Goal: Task Accomplishment & Management: Complete application form

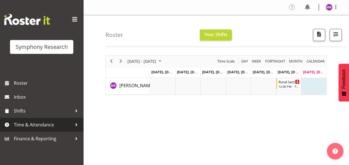
click at [39, 124] on span "Time & Attendance" at bounding box center [43, 124] width 58 height 8
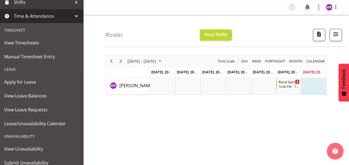
scroll to position [110, 0]
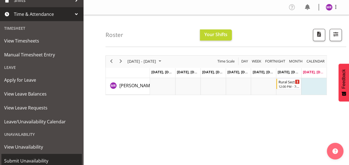
click at [34, 160] on span "Submit Unavailability" at bounding box center [41, 161] width 75 height 8
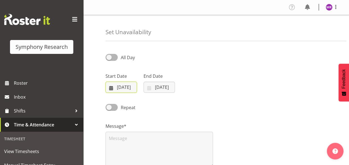
click at [110, 89] on input "21/09/2025" at bounding box center [121, 87] width 31 height 11
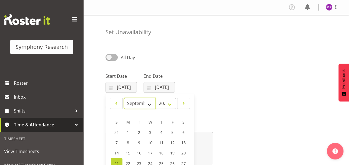
click at [148, 104] on select "January February March April May June July August September October November De…" at bounding box center [140, 103] width 32 height 11
select select "9"
click at [124, 98] on select "January February March April May June July August September October November De…" at bounding box center [140, 103] width 32 height 11
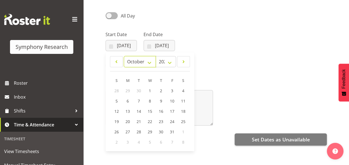
scroll to position [42, 0]
click at [128, 131] on span "27" at bounding box center [127, 131] width 4 height 5
type input "27/10/2025"
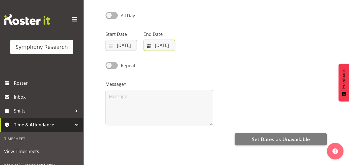
click at [164, 45] on input "[DATE]" at bounding box center [159, 45] width 31 height 11
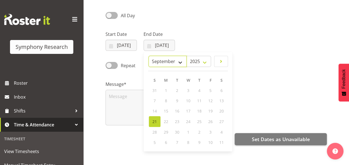
click at [179, 61] on select "January February March April May June July August September October November De…" at bounding box center [168, 61] width 38 height 11
select select "10"
click at [162, 56] on select "January February March April May June July August September October November De…" at bounding box center [168, 61] width 38 height 11
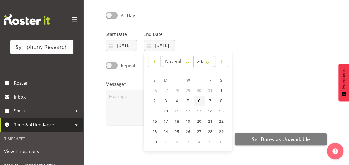
click at [200, 100] on span "6" at bounding box center [199, 100] width 2 height 5
type input "06/11/2025"
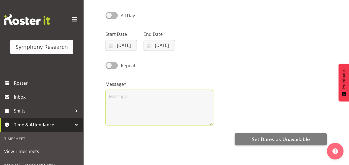
click at [159, 102] on textarea at bounding box center [159, 108] width 107 height 36
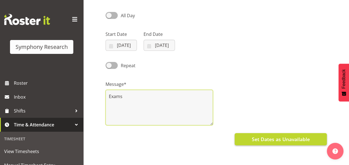
type textarea "Exams"
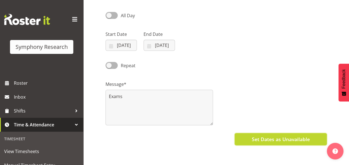
click at [263, 142] on span "Set Dates as Unavailable" at bounding box center [281, 138] width 58 height 7
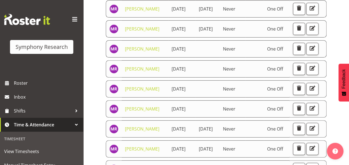
scroll to position [73, 0]
click at [95, 121] on div "View Unavailability Search Search for a particular employee Showing current una…" at bounding box center [216, 82] width 266 height 280
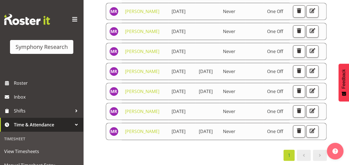
scroll to position [145, 0]
click at [303, 54] on span "button" at bounding box center [298, 50] width 7 height 7
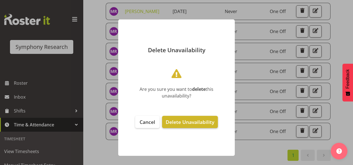
click at [182, 123] on span "Delete Unavailability" at bounding box center [190, 122] width 49 height 7
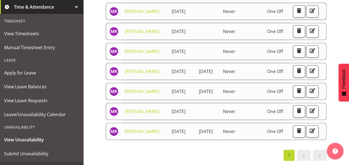
scroll to position [120, 0]
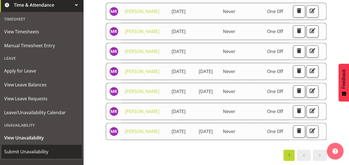
click at [42, 152] on span "Submit Unavailability" at bounding box center [41, 151] width 75 height 8
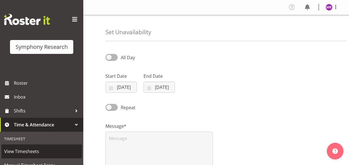
select select "8"
select select "2025"
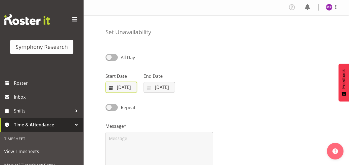
click at [121, 86] on input "21/09/2025" at bounding box center [121, 87] width 31 height 11
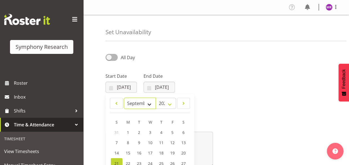
click at [151, 104] on select "January February March April May June July August September October November De…" at bounding box center [140, 103] width 32 height 11
select select "9"
click at [124, 98] on select "January February March April May June July August September October November De…" at bounding box center [140, 103] width 32 height 11
click at [160, 132] on link "2" at bounding box center [160, 132] width 11 height 10
type input "02/10/2025"
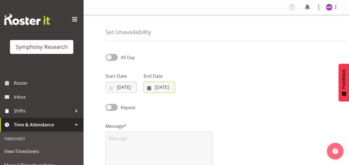
click at [153, 86] on input "21/09/2025" at bounding box center [159, 87] width 31 height 11
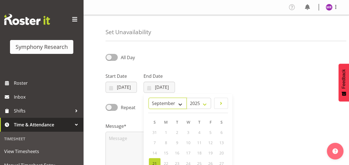
click at [178, 106] on select "January February March April May June July August September October November De…" at bounding box center [168, 103] width 38 height 11
select select "9"
click at [149, 98] on select "January February March April May June July August September October November De…" at bounding box center [168, 103] width 38 height 11
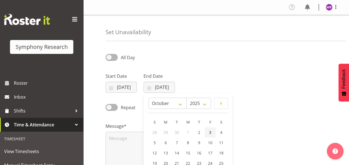
click at [212, 132] on link "3" at bounding box center [210, 132] width 11 height 10
type input "03/10/2025"
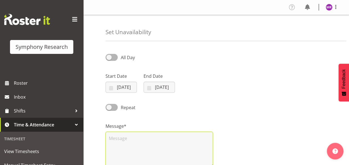
click at [187, 147] on textarea at bounding box center [159, 150] width 107 height 36
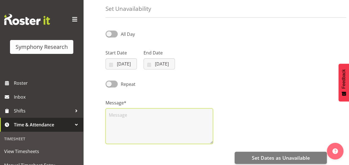
scroll to position [30, 0]
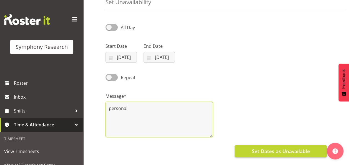
type textarea "personal"
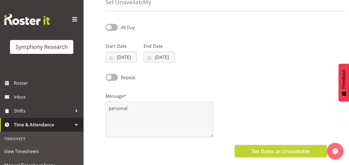
click at [286, 151] on span "Set Dates as Unavailable" at bounding box center [281, 150] width 58 height 7
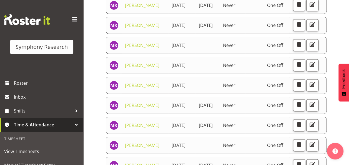
scroll to position [77, 0]
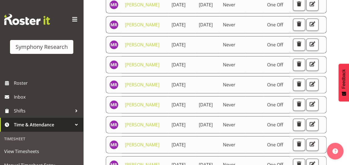
click at [98, 96] on div "View Unavailability Search Search for a particular employee Showing current una…" at bounding box center [216, 78] width 266 height 280
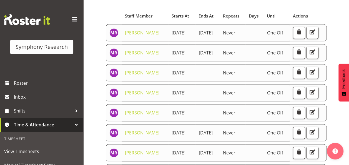
scroll to position [48, 0]
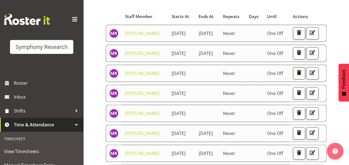
click at [303, 76] on span "button" at bounding box center [298, 72] width 7 height 7
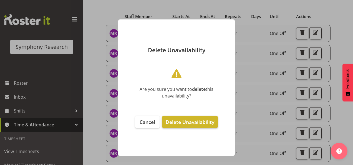
click at [202, 124] on span "Delete Unavailability" at bounding box center [190, 122] width 49 height 7
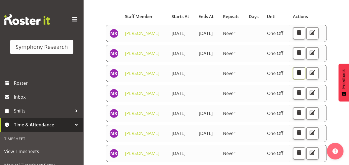
click at [303, 76] on span "button" at bounding box center [298, 72] width 7 height 7
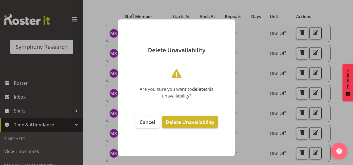
click at [202, 120] on span "Delete Unavailability" at bounding box center [190, 122] width 49 height 7
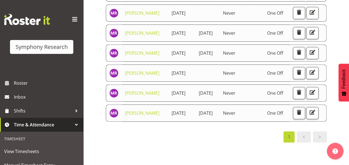
scroll to position [114, 0]
click at [303, 36] on span "button" at bounding box center [298, 32] width 7 height 7
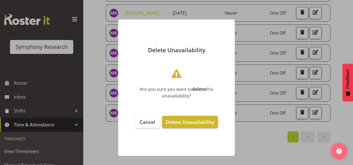
click at [177, 122] on span "Delete Unavailability" at bounding box center [190, 122] width 49 height 7
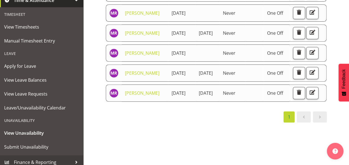
scroll to position [126, 0]
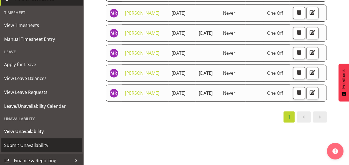
click at [44, 145] on span "Submit Unavailability" at bounding box center [41, 145] width 75 height 8
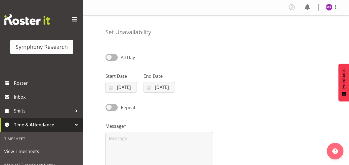
select select "8"
select select "2025"
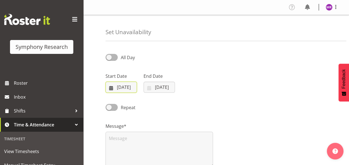
click at [119, 88] on input "[DATE]" at bounding box center [121, 87] width 31 height 11
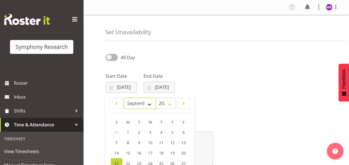
click at [149, 103] on select "January February March April May June July August September October November De…" at bounding box center [140, 103] width 32 height 11
select select "9"
click at [124, 98] on select "January February March April May June July August September October November De…" at bounding box center [140, 103] width 32 height 11
click at [138, 144] on span "7" at bounding box center [139, 142] width 2 height 5
type input "[DATE]"
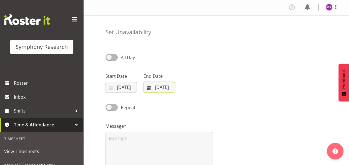
click at [158, 87] on input "[DATE]" at bounding box center [159, 87] width 31 height 11
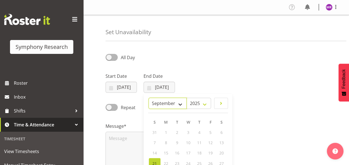
click at [181, 105] on select "January February March April May June July August September October November De…" at bounding box center [168, 103] width 38 height 11
select select "9"
click at [149, 98] on select "January February March April May June July August September October November De…" at bounding box center [168, 103] width 38 height 11
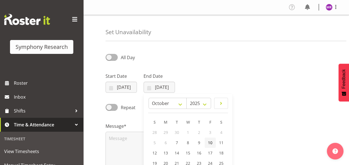
click at [209, 142] on span "10" at bounding box center [210, 142] width 4 height 5
type input "[DATE]"
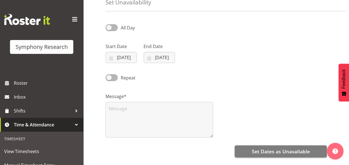
scroll to position [33, 0]
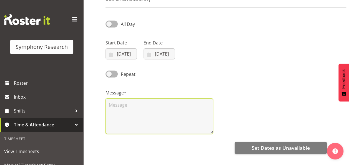
click at [173, 106] on textarea at bounding box center [159, 116] width 107 height 36
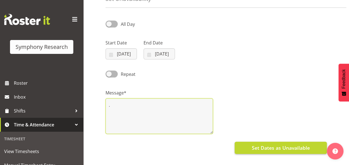
type textarea "."
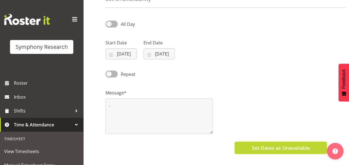
click at [281, 146] on span "Set Dates as Unavailable" at bounding box center [281, 147] width 58 height 7
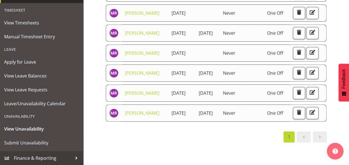
scroll to position [196, 0]
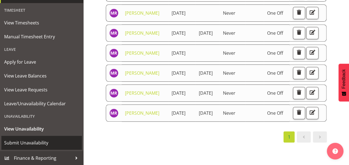
click at [31, 143] on span "Submit Unavailability" at bounding box center [41, 143] width 75 height 8
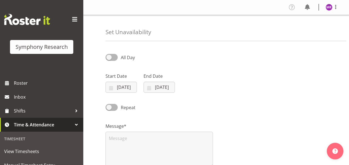
select select "8"
select select "2025"
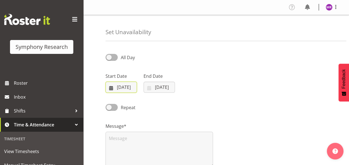
click at [121, 88] on input "[DATE]" at bounding box center [121, 87] width 31 height 11
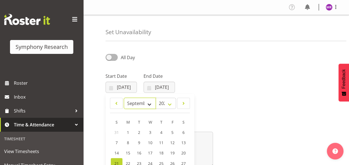
click at [147, 102] on select "January February March April May June July August September October November De…" at bounding box center [140, 103] width 32 height 11
select select "9"
click at [124, 98] on select "January February March April May June July August September October November De…" at bounding box center [140, 103] width 32 height 11
click at [186, 153] on link "18" at bounding box center [183, 153] width 11 height 10
type input "[DATE]"
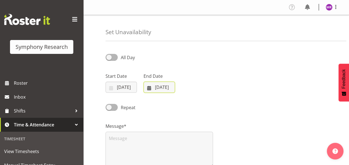
click at [160, 88] on input "[DATE]" at bounding box center [159, 87] width 31 height 11
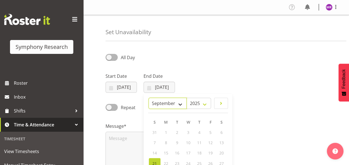
click at [174, 100] on select "January February March April May June July August September October November De…" at bounding box center [168, 103] width 38 height 11
select select "9"
click at [149, 98] on select "January February March April May June July August September October November De…" at bounding box center [168, 103] width 38 height 11
click at [224, 152] on link "18" at bounding box center [221, 153] width 11 height 10
type input "[DATE]"
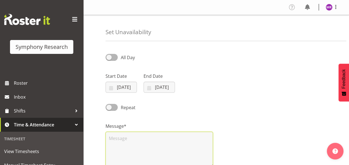
click at [165, 144] on textarea at bounding box center [159, 150] width 107 height 36
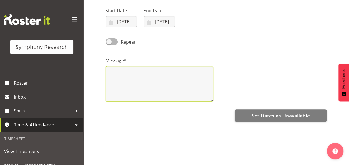
scroll to position [72, 0]
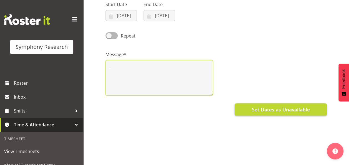
type textarea ".."
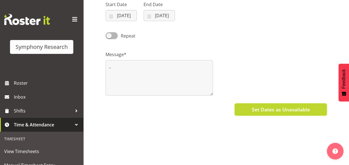
click at [297, 108] on span "Set Dates as Unavailable" at bounding box center [281, 109] width 58 height 7
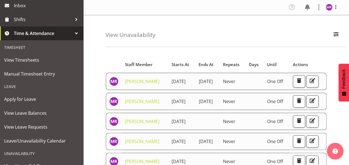
scroll to position [129, 0]
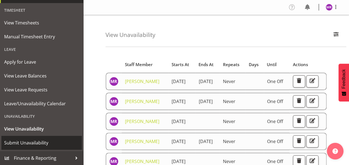
click at [36, 143] on span "Submit Unavailability" at bounding box center [41, 143] width 75 height 8
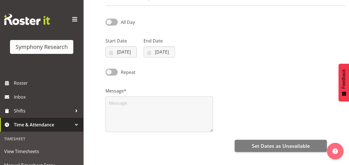
scroll to position [39, 0]
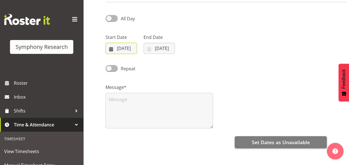
click at [118, 47] on input "[DATE]" at bounding box center [121, 48] width 31 height 11
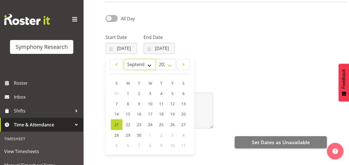
click at [149, 65] on select "January February March April May June July August September October November De…" at bounding box center [140, 64] width 32 height 11
select select "9"
click at [124, 59] on select "January February March April May June July August September October November De…" at bounding box center [140, 64] width 32 height 11
click at [139, 124] on span "21" at bounding box center [139, 124] width 4 height 5
type input "[DATE]"
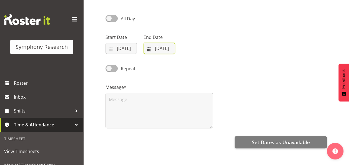
click at [157, 50] on input "[DATE]" at bounding box center [159, 48] width 31 height 11
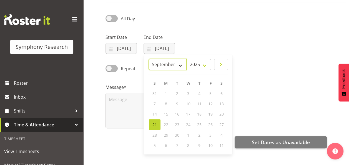
click at [172, 64] on select "January February March April May June July August September October November De…" at bounding box center [168, 64] width 38 height 11
select select "9"
click at [149, 59] on select "January February March April May June July August September October November De…" at bounding box center [168, 64] width 38 height 11
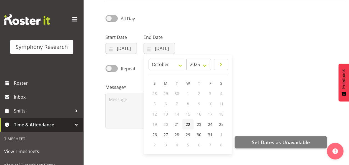
click at [191, 123] on link "22" at bounding box center [187, 124] width 11 height 10
type input "[DATE]"
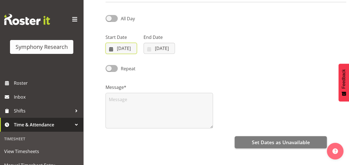
click at [120, 45] on input "[DATE]" at bounding box center [121, 48] width 31 height 11
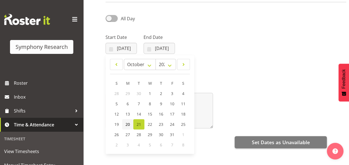
click at [126, 124] on span "20" at bounding box center [127, 124] width 4 height 5
type input "[DATE]"
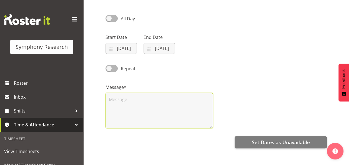
click at [110, 109] on textarea at bounding box center [159, 111] width 107 height 36
type textarea "..."
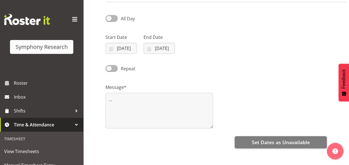
click at [254, 90] on div "Message* ..." at bounding box center [216, 104] width 228 height 56
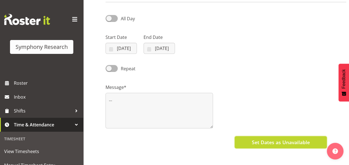
click at [257, 142] on span "Set Dates as Unavailable" at bounding box center [281, 142] width 58 height 7
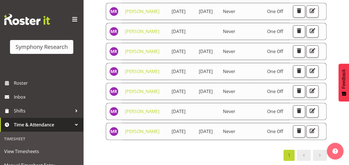
scroll to position [260, 0]
